Goal: Task Accomplishment & Management: Manage account settings

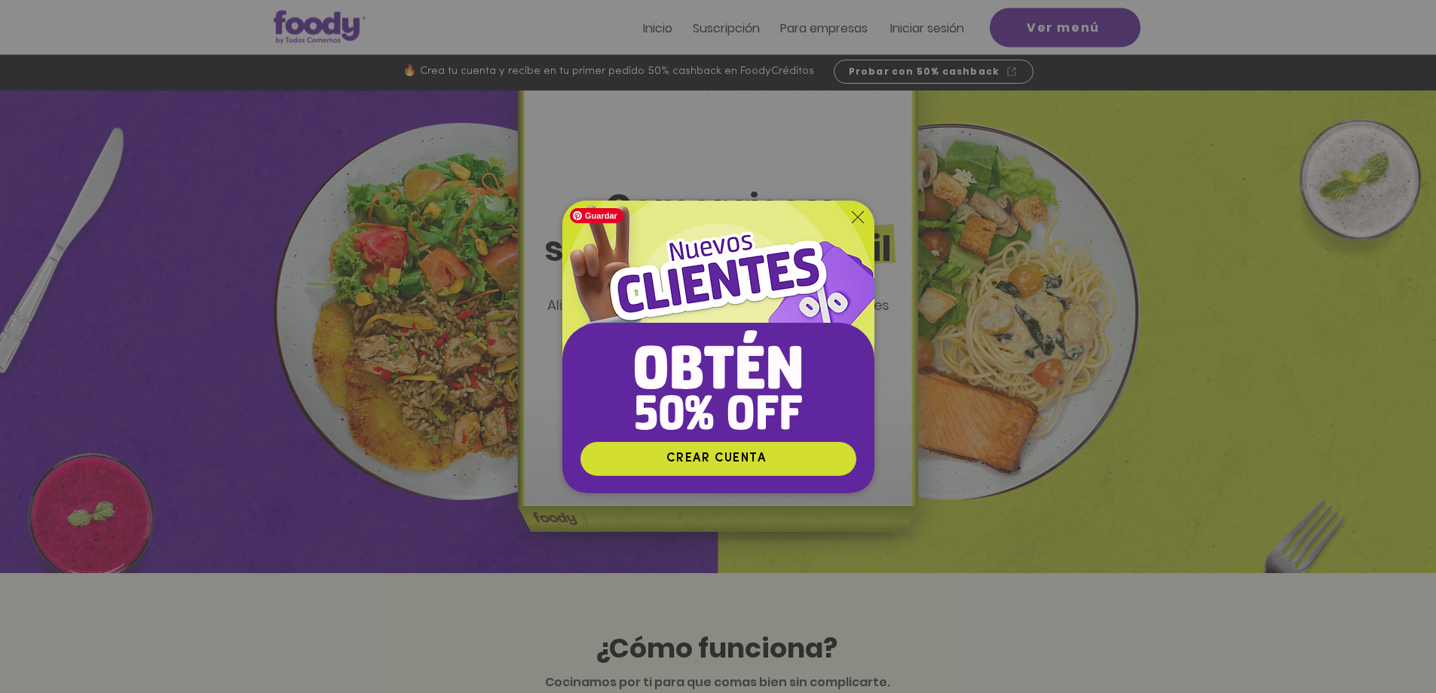
click at [866, 226] on img "Nuevos suscriptores 50% off" at bounding box center [718, 321] width 312 height 241
click at [861, 218] on icon "Volver al sitio" at bounding box center [858, 217] width 12 height 12
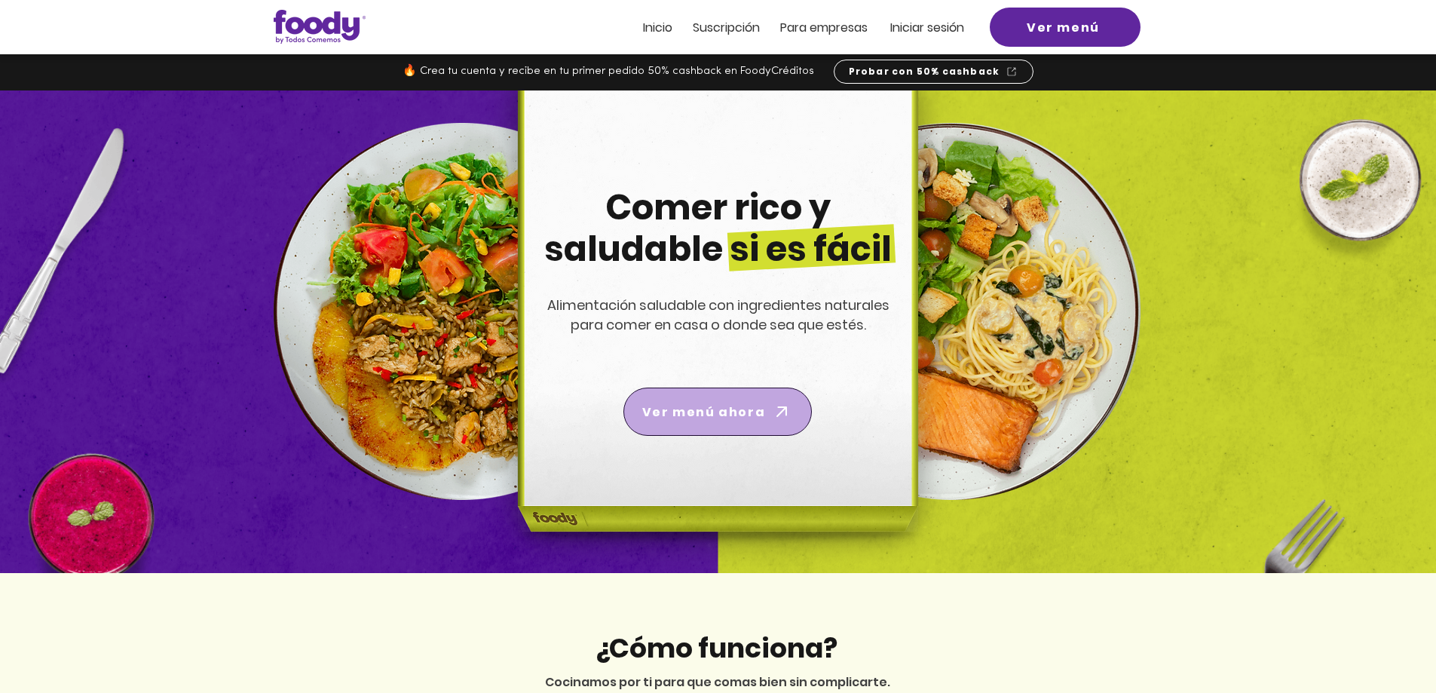
click at [736, 416] on span "Ver menú ahora" at bounding box center [703, 412] width 123 height 19
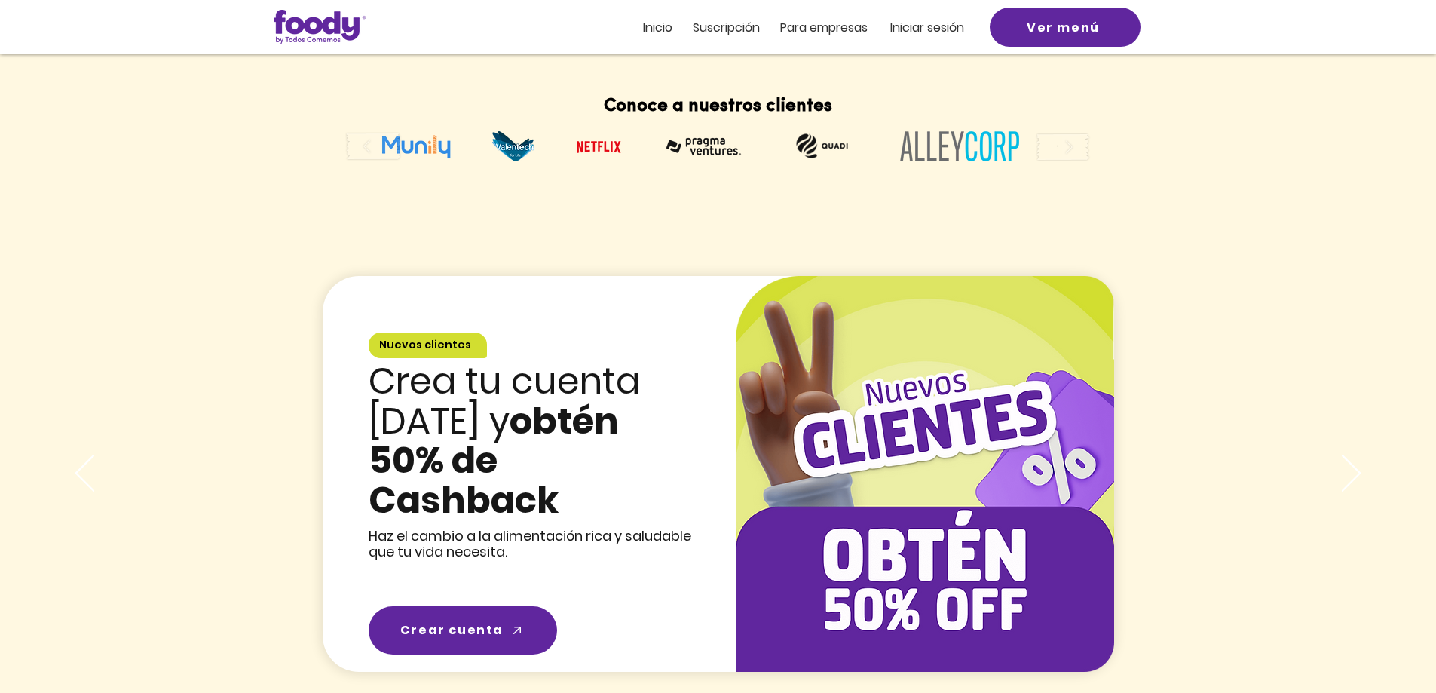
scroll to position [1734, 0]
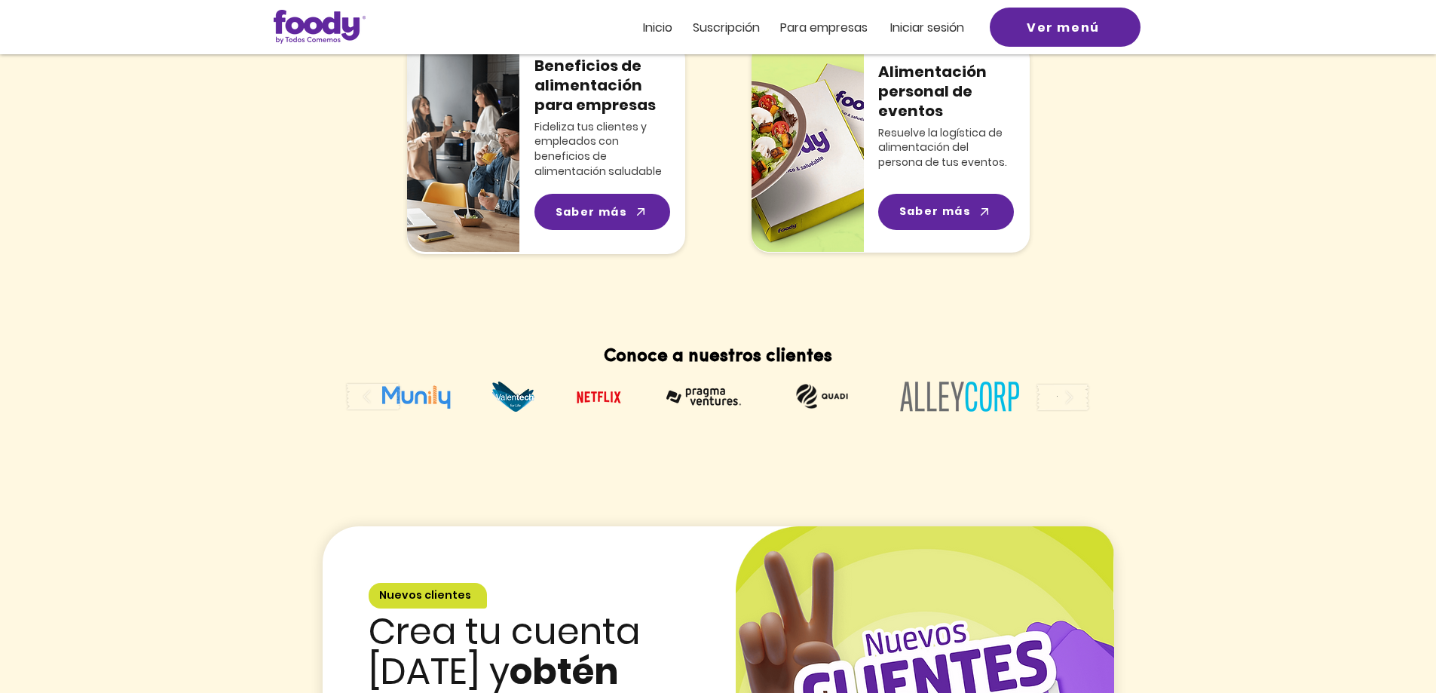
click at [926, 28] on span "Iniciar sesión" at bounding box center [927, 27] width 74 height 17
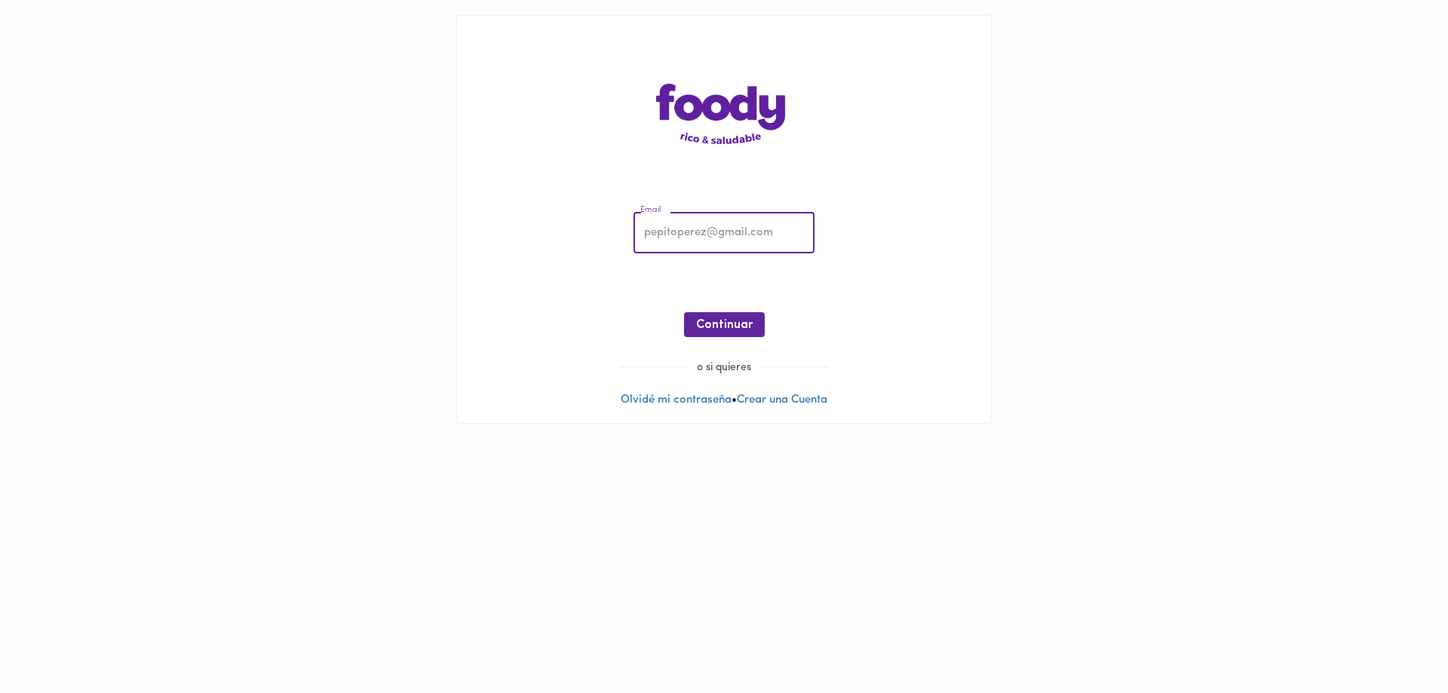
click at [699, 234] on input "email" at bounding box center [723, 233] width 181 height 41
type input "keybayona@gmail.com"
click at [727, 323] on span "Continuar" at bounding box center [724, 325] width 57 height 14
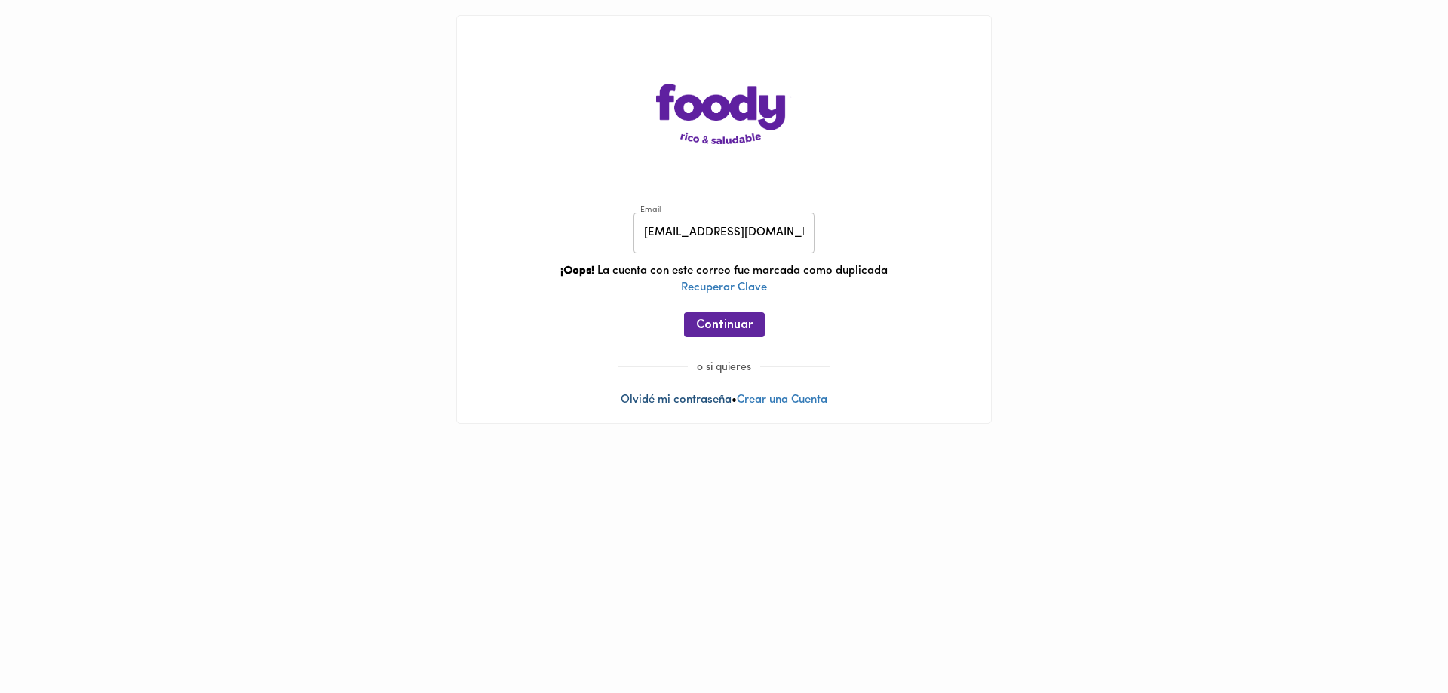
click at [691, 404] on link "Olvidé mi contraseña" at bounding box center [675, 399] width 111 height 11
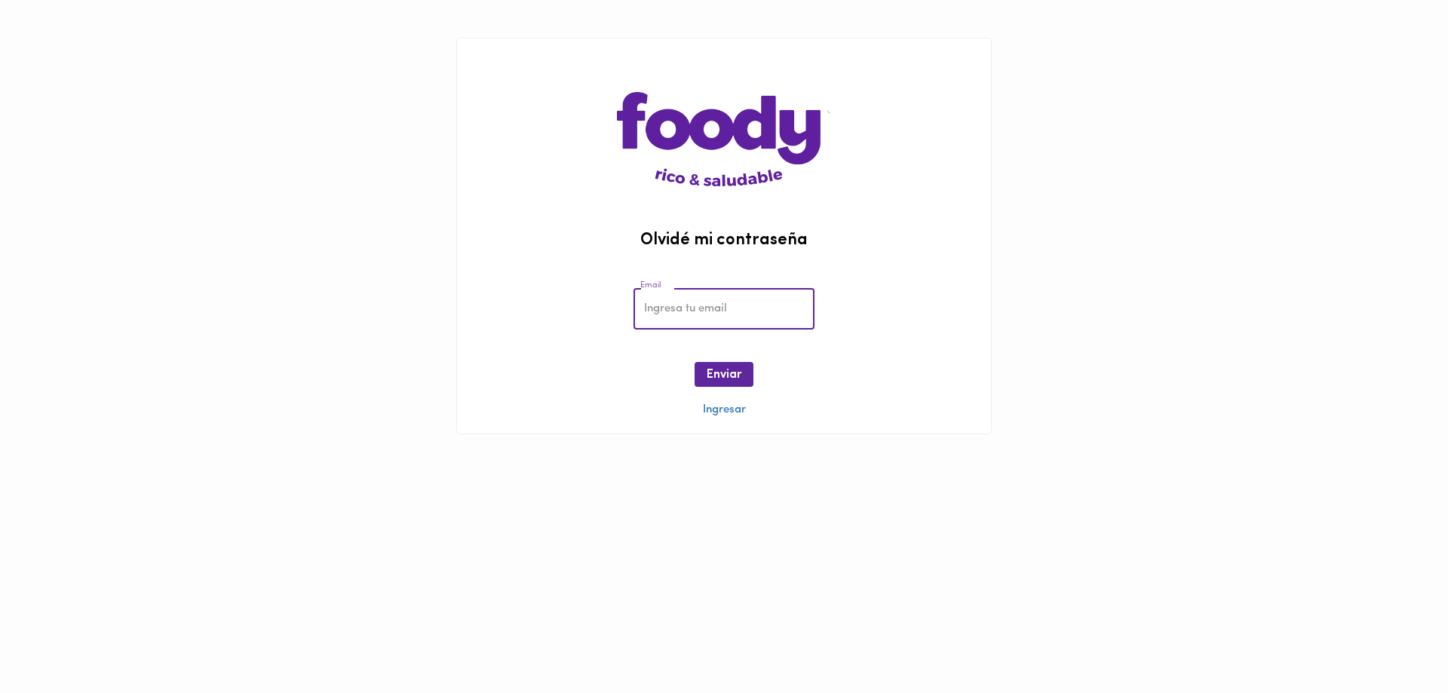
click at [783, 301] on input "email" at bounding box center [723, 308] width 181 height 41
type input "keybayona@gmail.com"
click at [718, 377] on span "Enviar" at bounding box center [723, 375] width 35 height 14
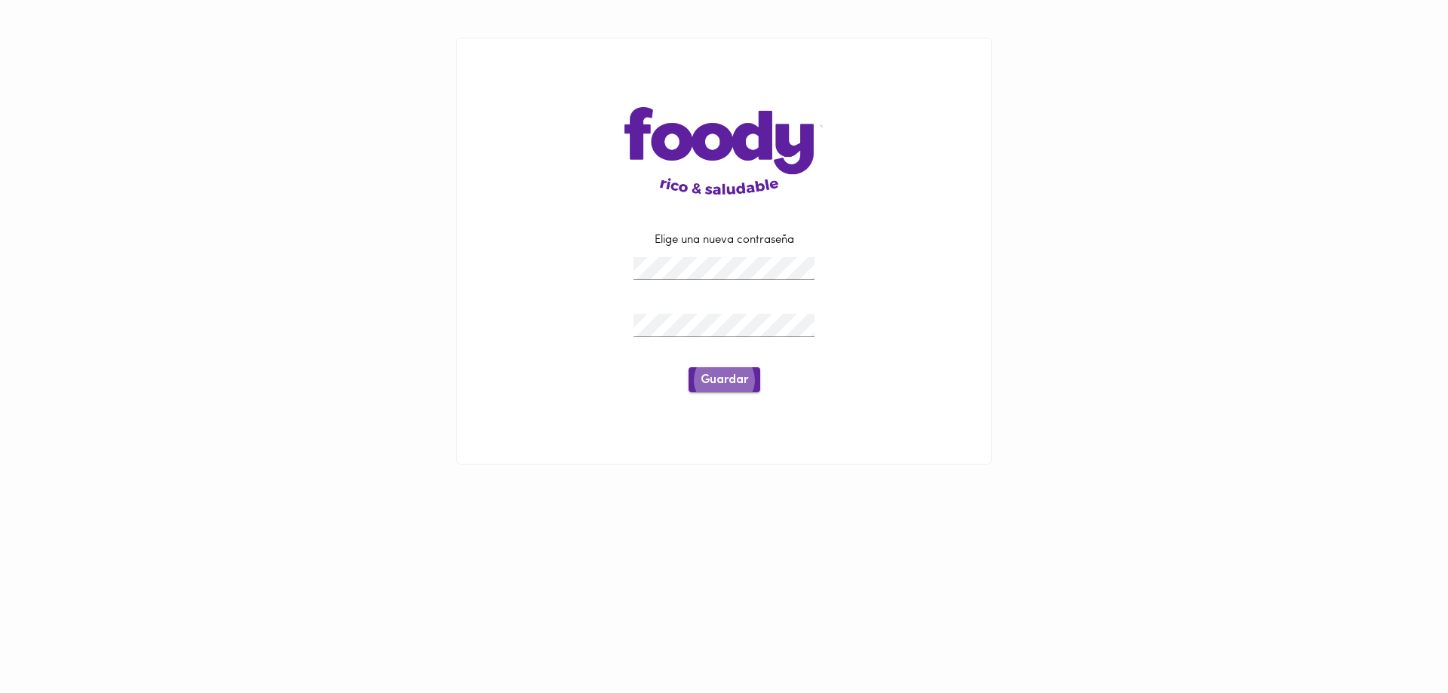
click at [722, 381] on span "Guardar" at bounding box center [723, 380] width 47 height 14
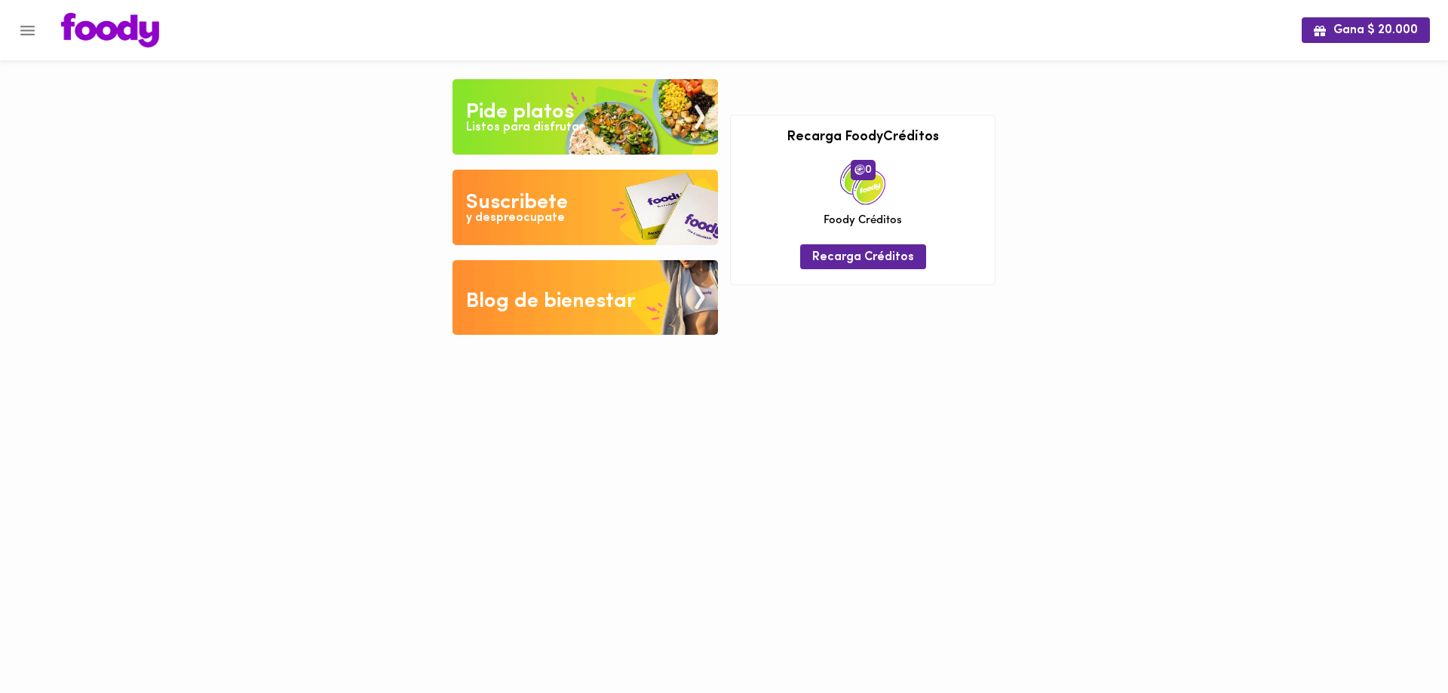
click at [574, 309] on div "Blog de bienestar" at bounding box center [551, 301] width 170 height 30
click at [129, 32] on img at bounding box center [110, 30] width 98 height 35
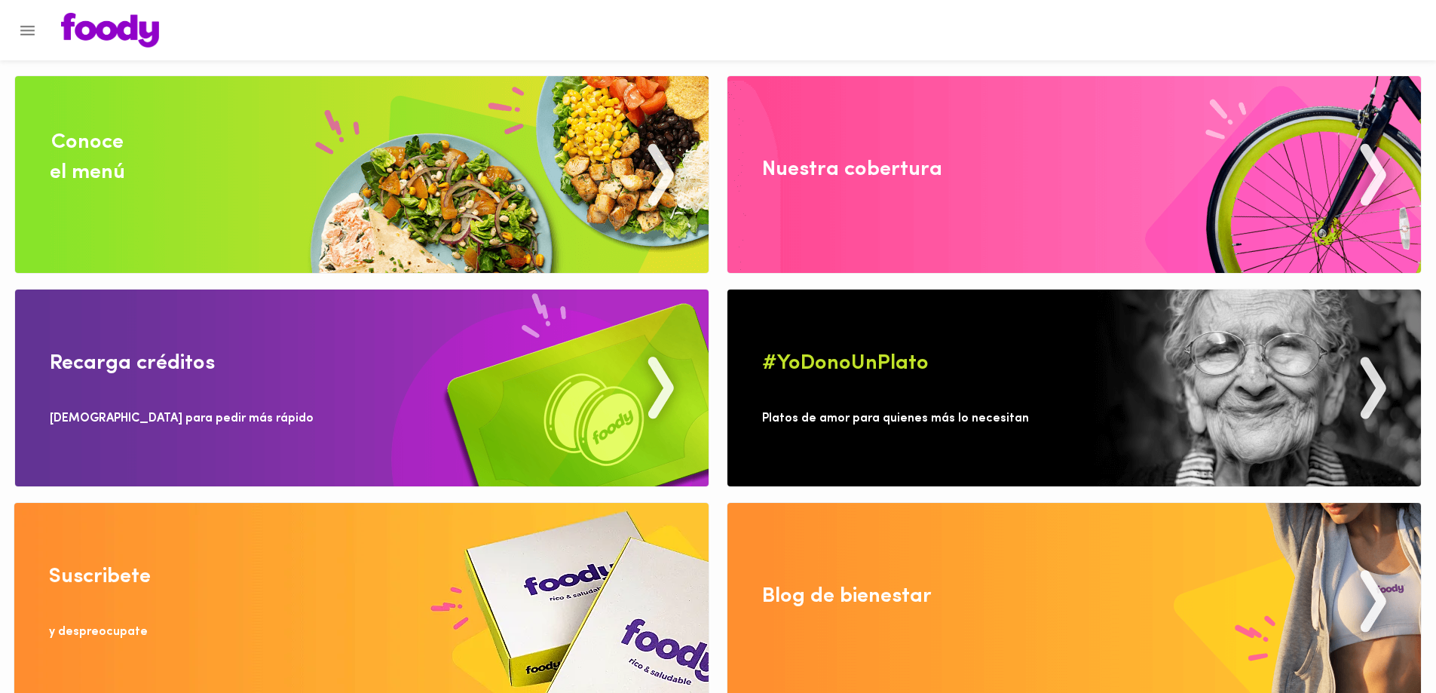
click at [897, 182] on div "Nuestra cobertura" at bounding box center [852, 170] width 180 height 30
click at [22, 26] on icon "Menu" at bounding box center [27, 31] width 14 height 10
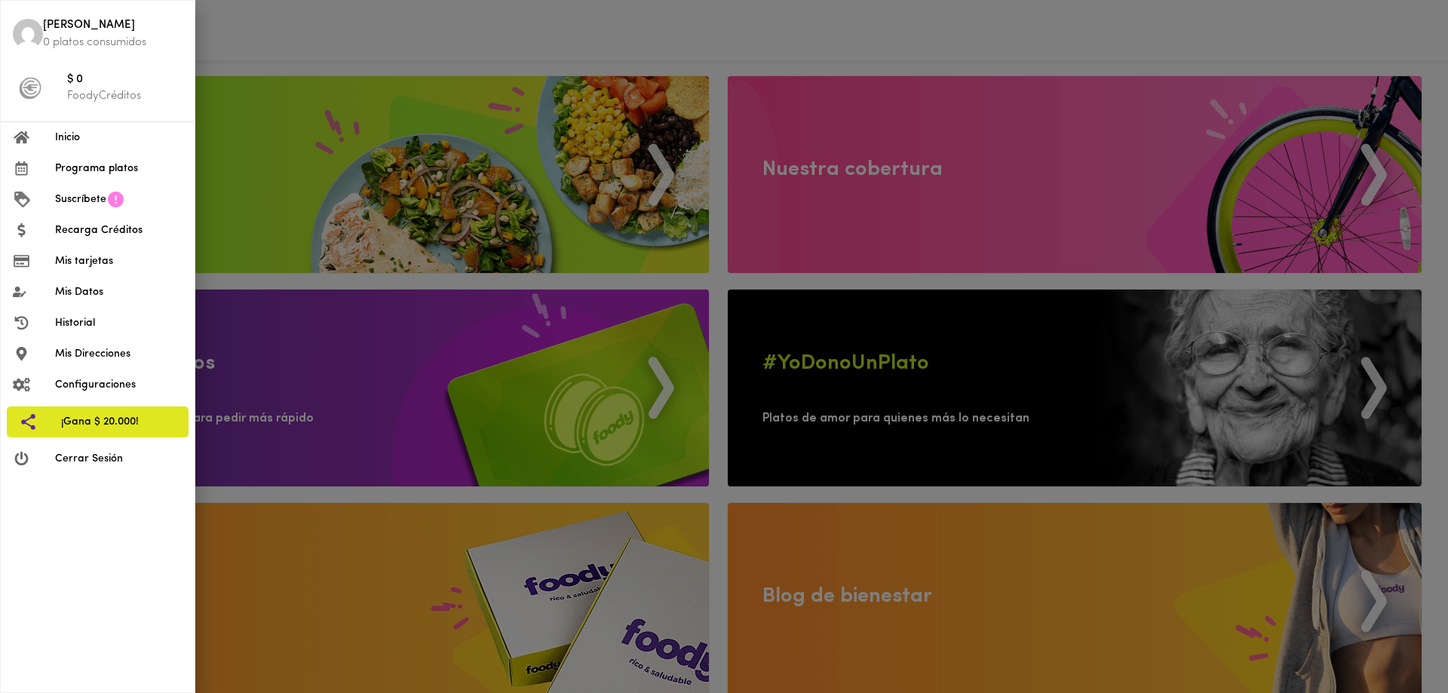
click at [108, 355] on span "Mis Direcciones" at bounding box center [118, 354] width 127 height 16
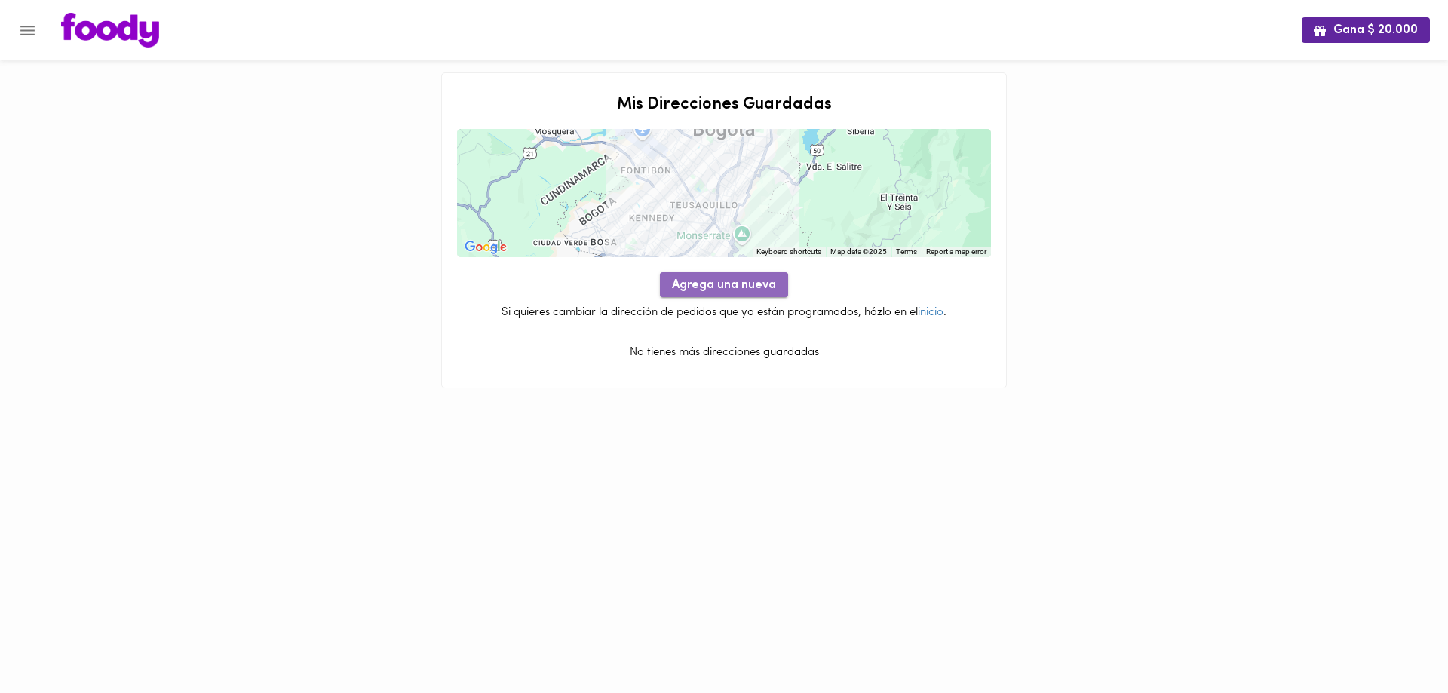
click at [717, 292] on span "Agrega una nueva" at bounding box center [724, 285] width 104 height 14
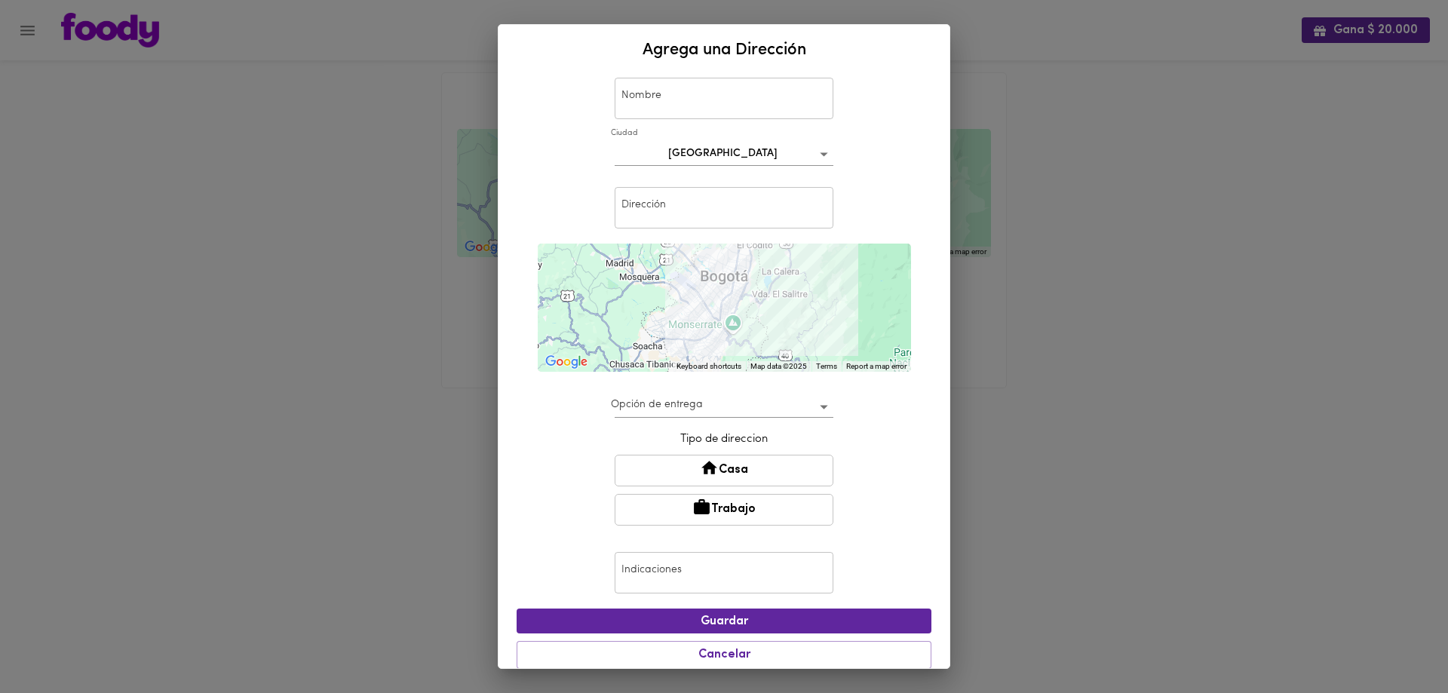
scroll to position [44, 0]
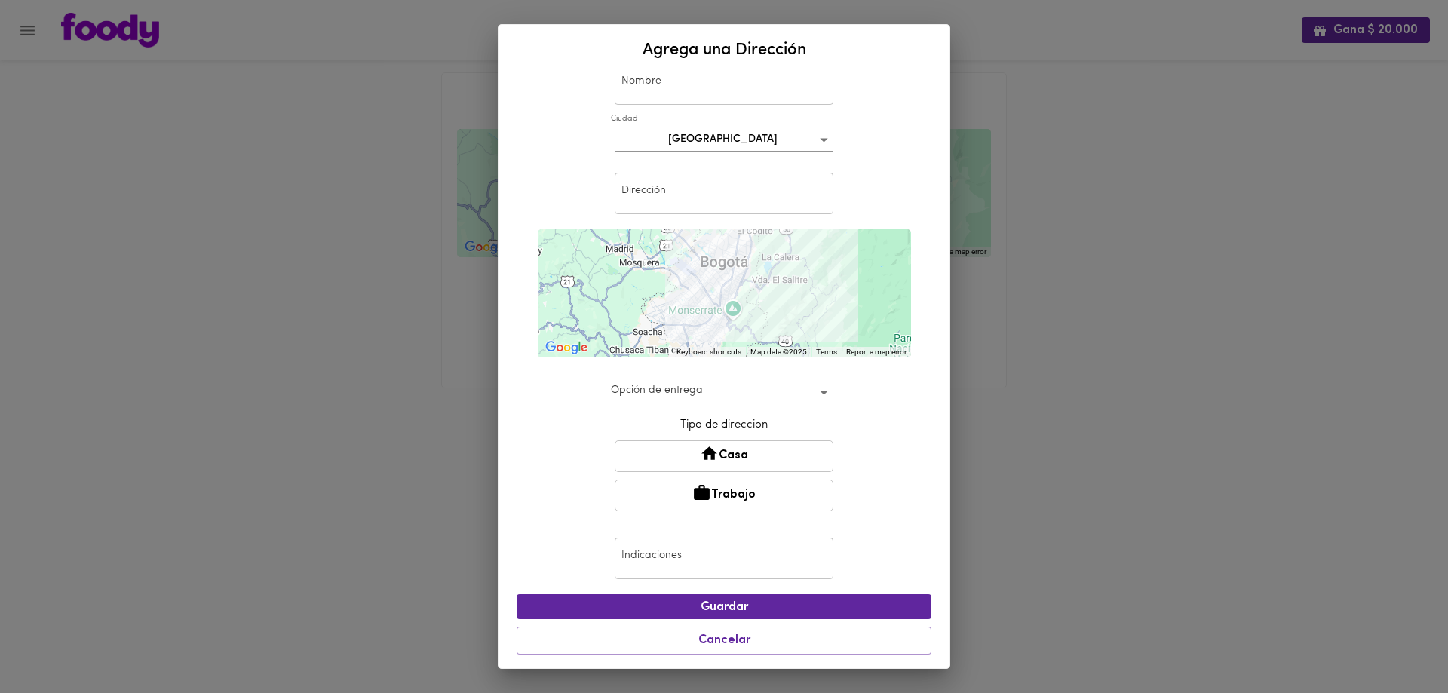
click at [752, 464] on button "Casa" at bounding box center [723, 456] width 219 height 32
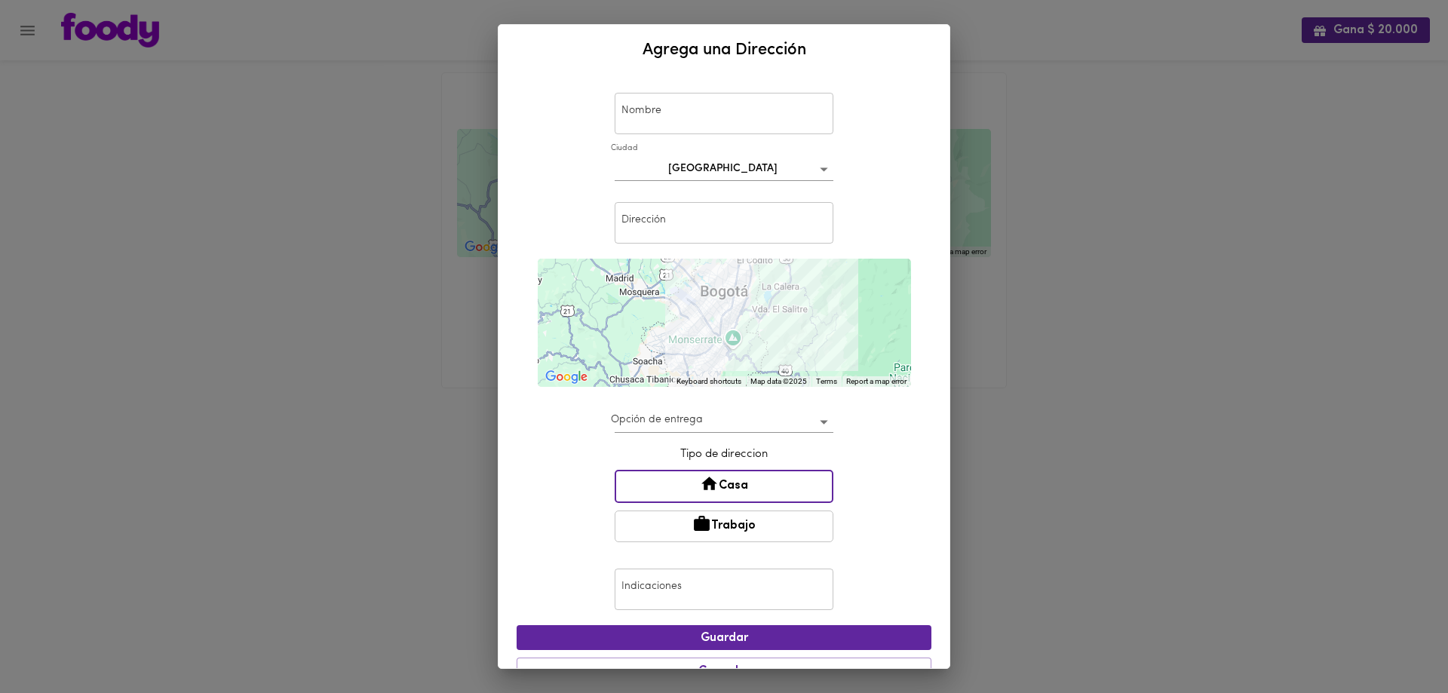
scroll to position [0, 0]
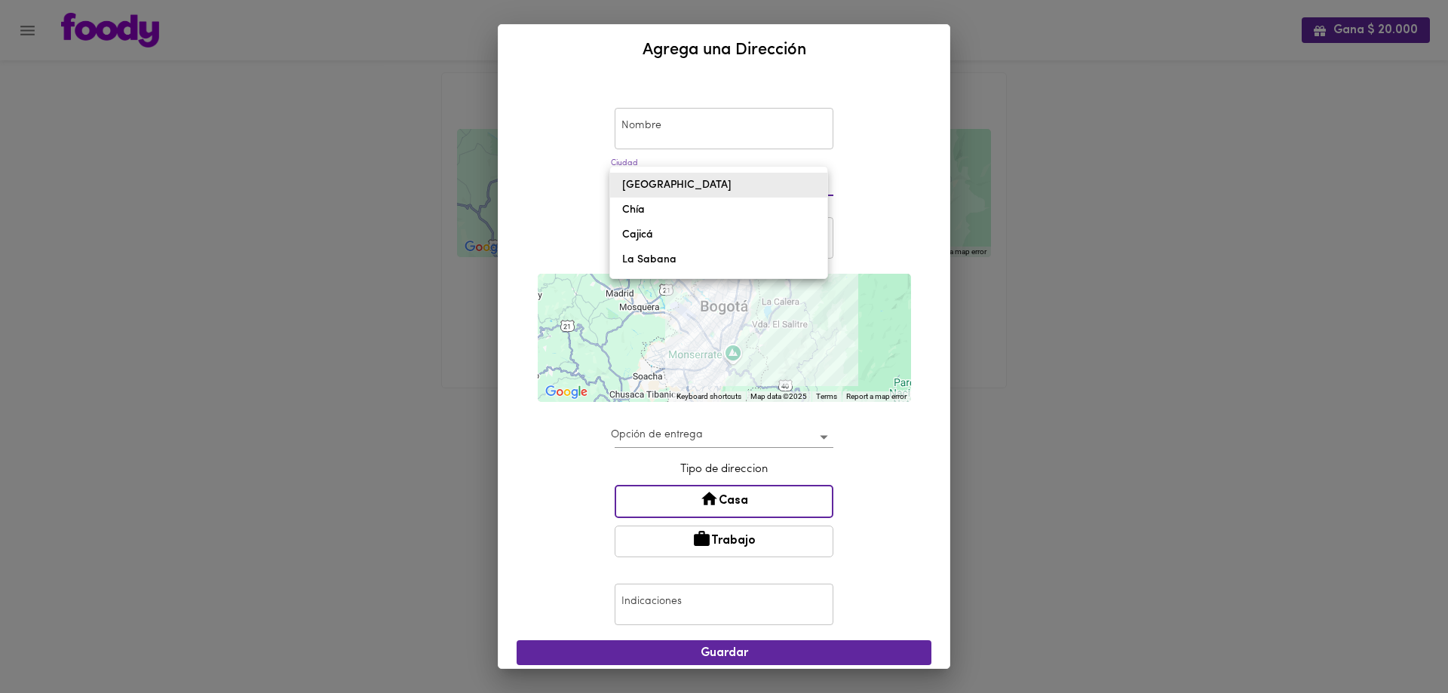
click at [817, 186] on body "Gana $ 20.000 Mis Direcciones Guardadas ← Move left → Move right ↑ Move up ↓ Mo…" at bounding box center [724, 213] width 1448 height 426
click at [745, 186] on li "Bogotá" at bounding box center [718, 185] width 217 height 25
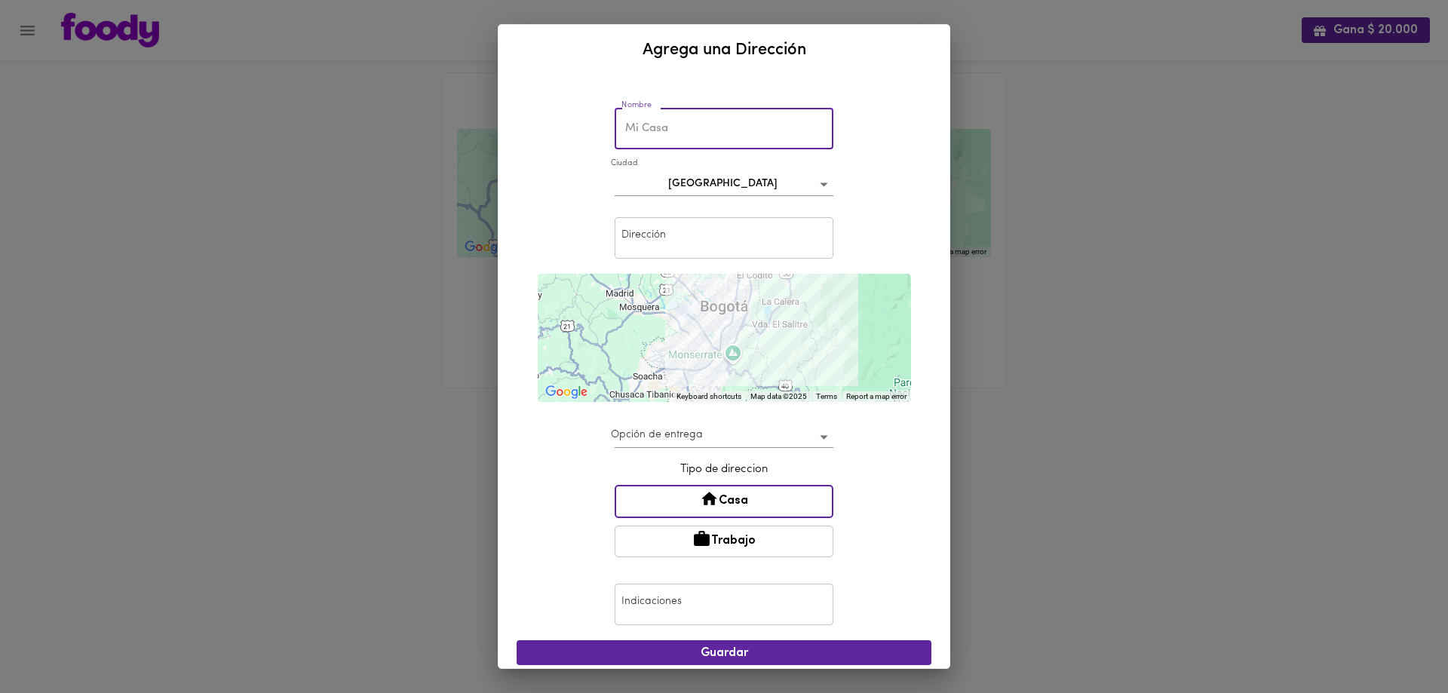
click at [694, 125] on input "text" at bounding box center [723, 128] width 219 height 41
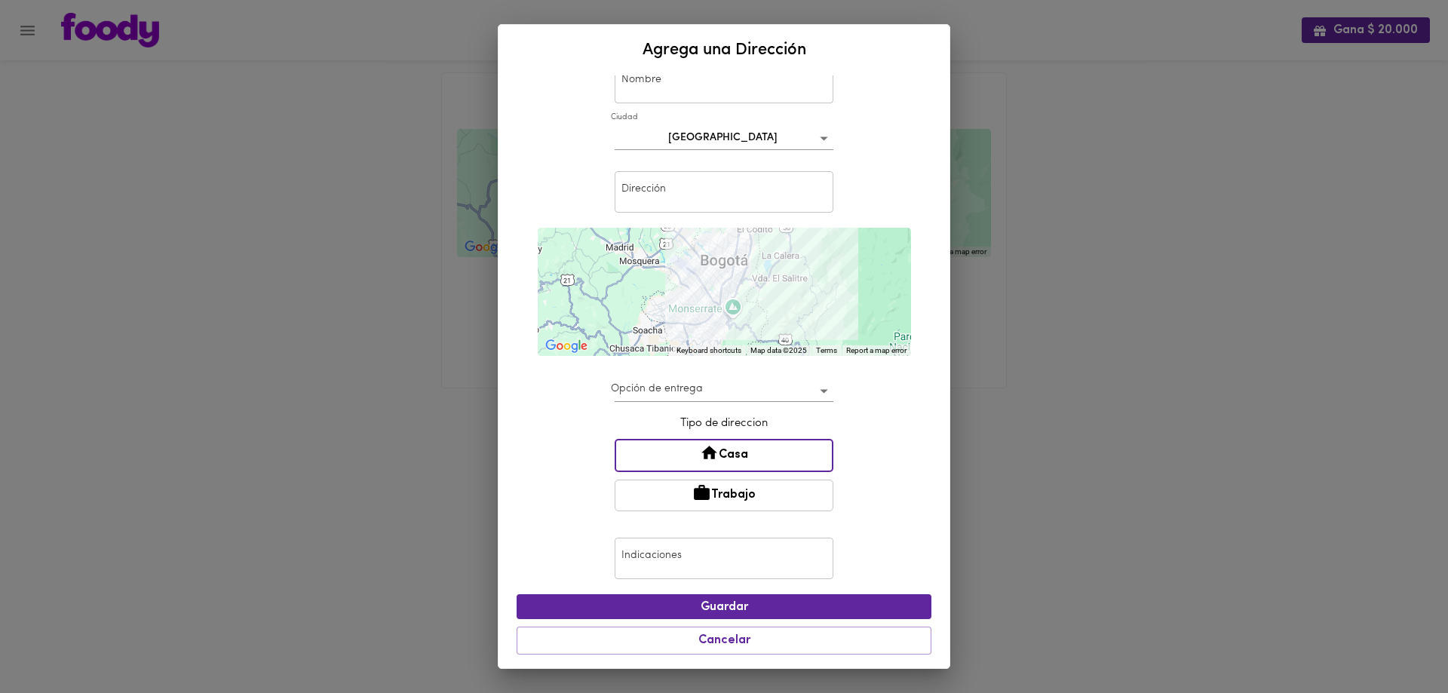
click at [646, 186] on input "text" at bounding box center [723, 191] width 219 height 41
paste input "Calle 71 sur # 97C - 50 torre 1 apto 401"
type input "Calle 71 sur # 97C - 50 torre 1 apto 401"
click at [746, 613] on span "Guardar" at bounding box center [723, 607] width 391 height 14
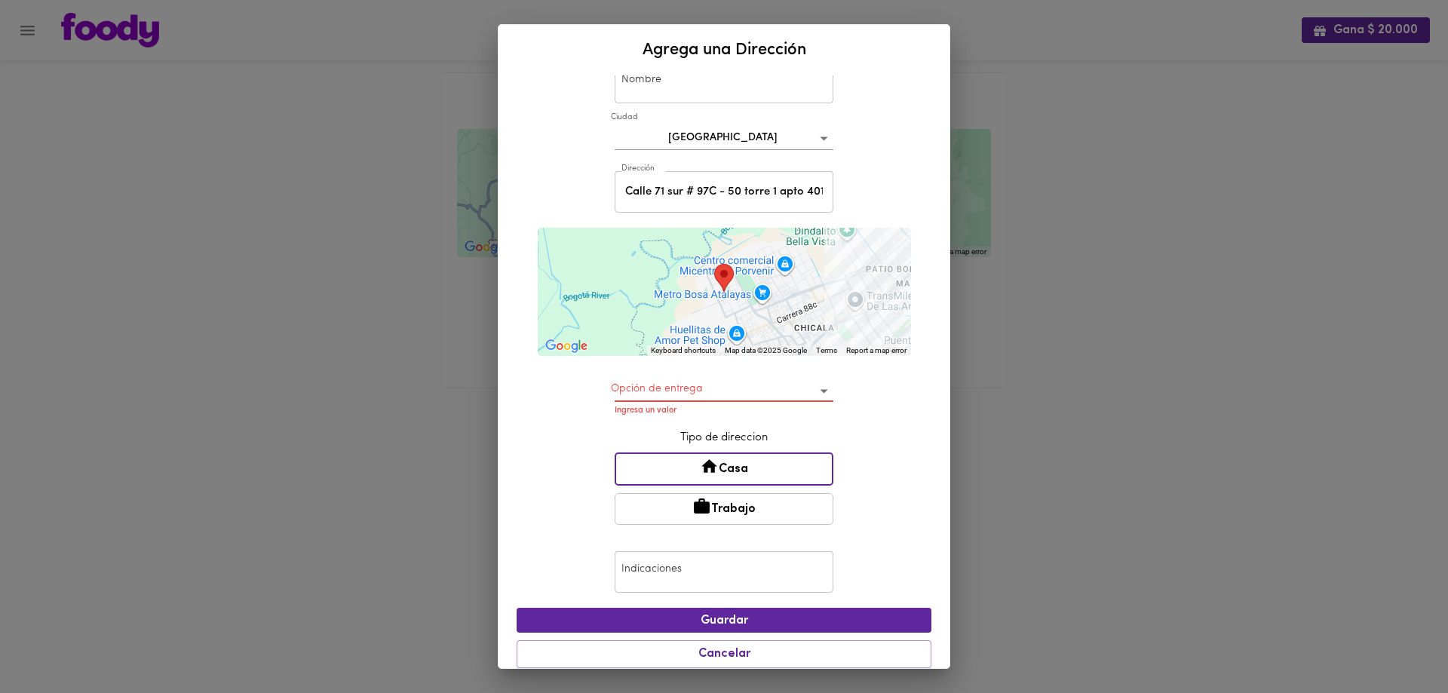
click at [745, 381] on body "Gana $ 20.000 Mis Direcciones Guardadas ← Move left → Move right ↑ Move up ↓ Mo…" at bounding box center [724, 213] width 1448 height 426
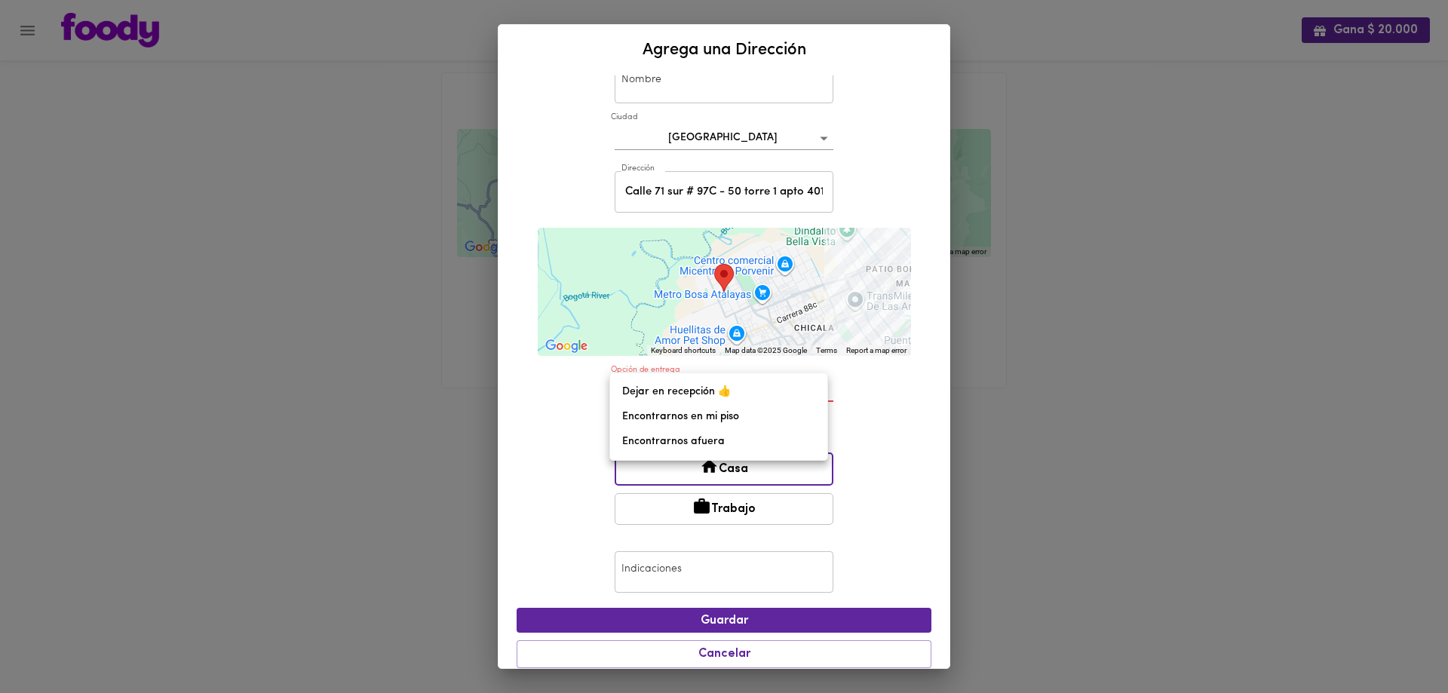
click at [694, 440] on li "Encontrarnos afuera" at bounding box center [718, 441] width 217 height 25
type input "meet-outside"
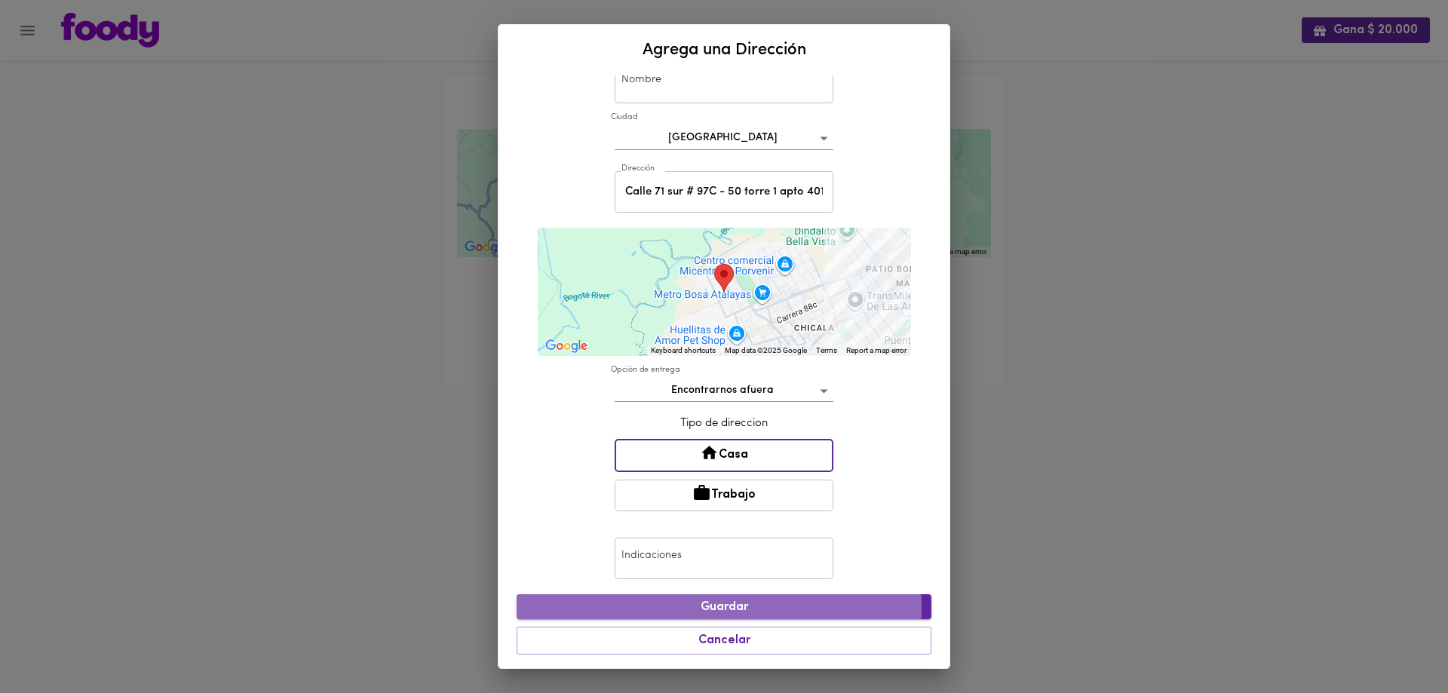
click at [707, 608] on span "Guardar" at bounding box center [723, 607] width 391 height 14
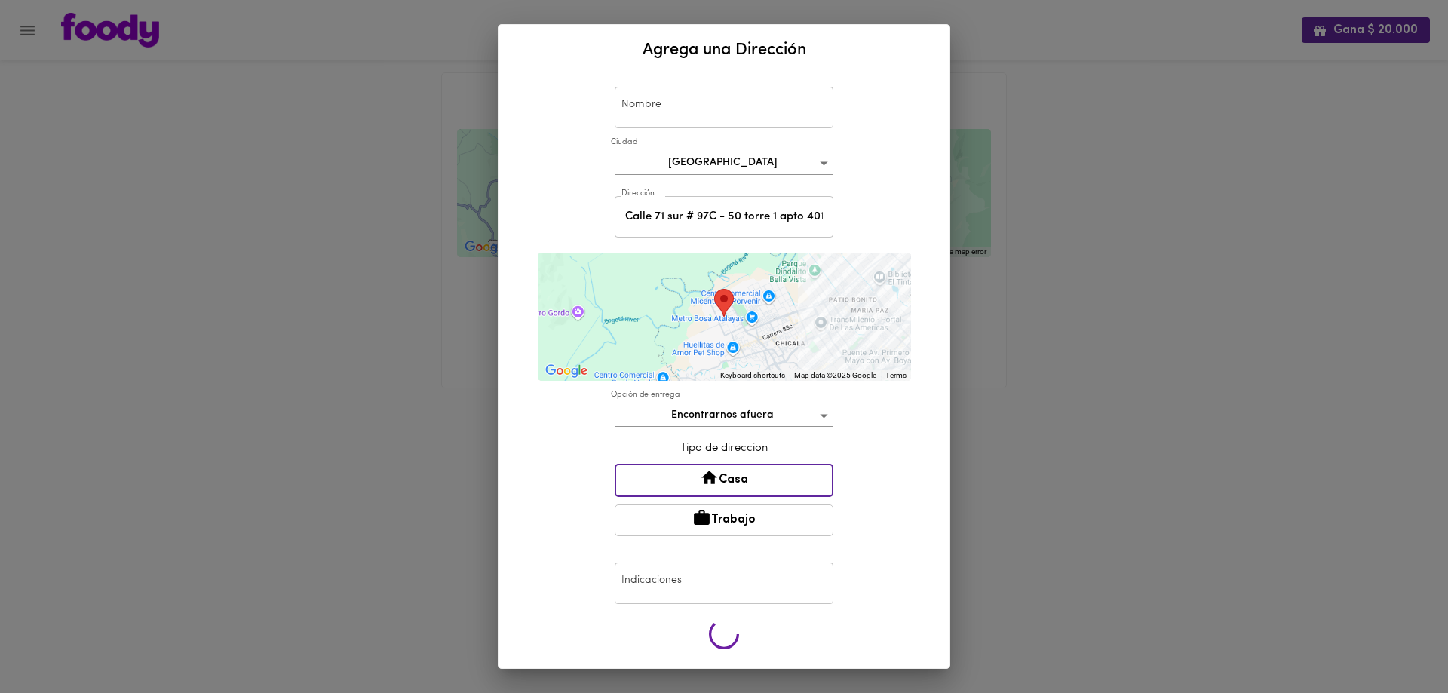
scroll to position [20, 0]
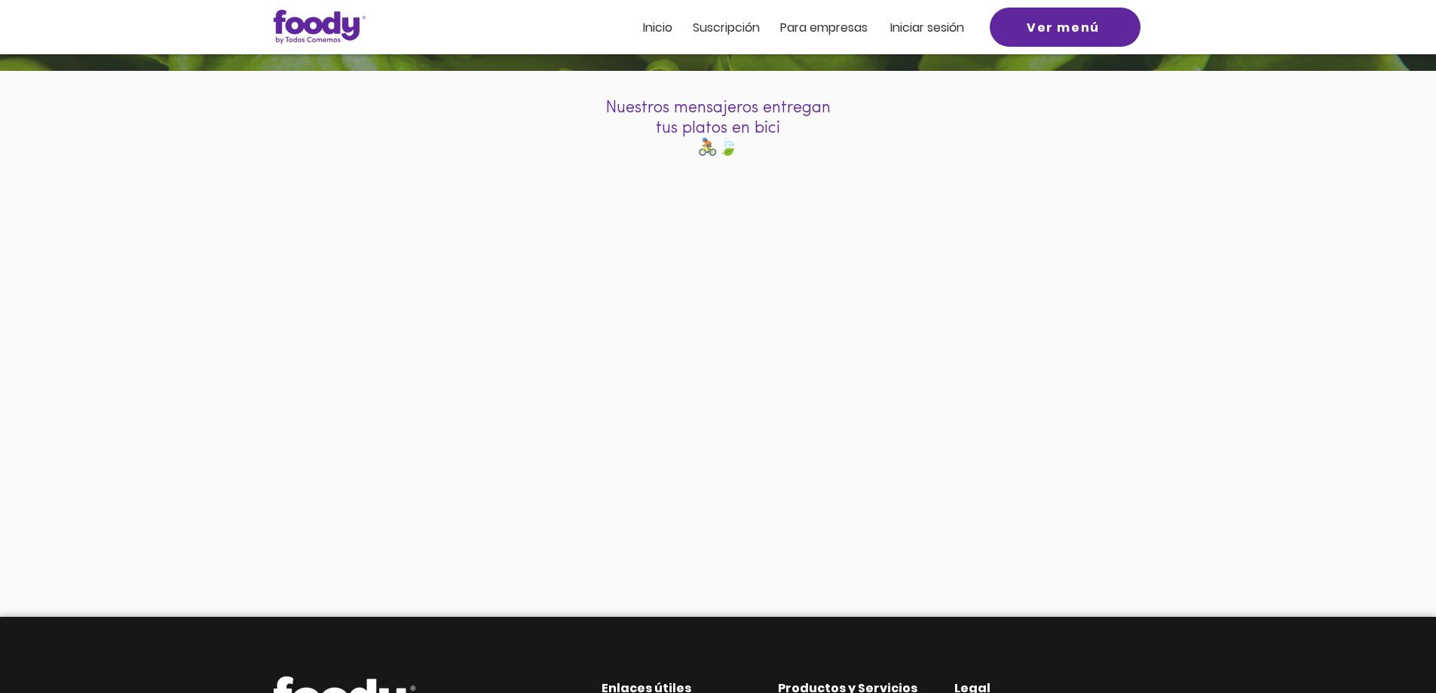
scroll to position [151, 0]
